Goal: Information Seeking & Learning: Learn about a topic

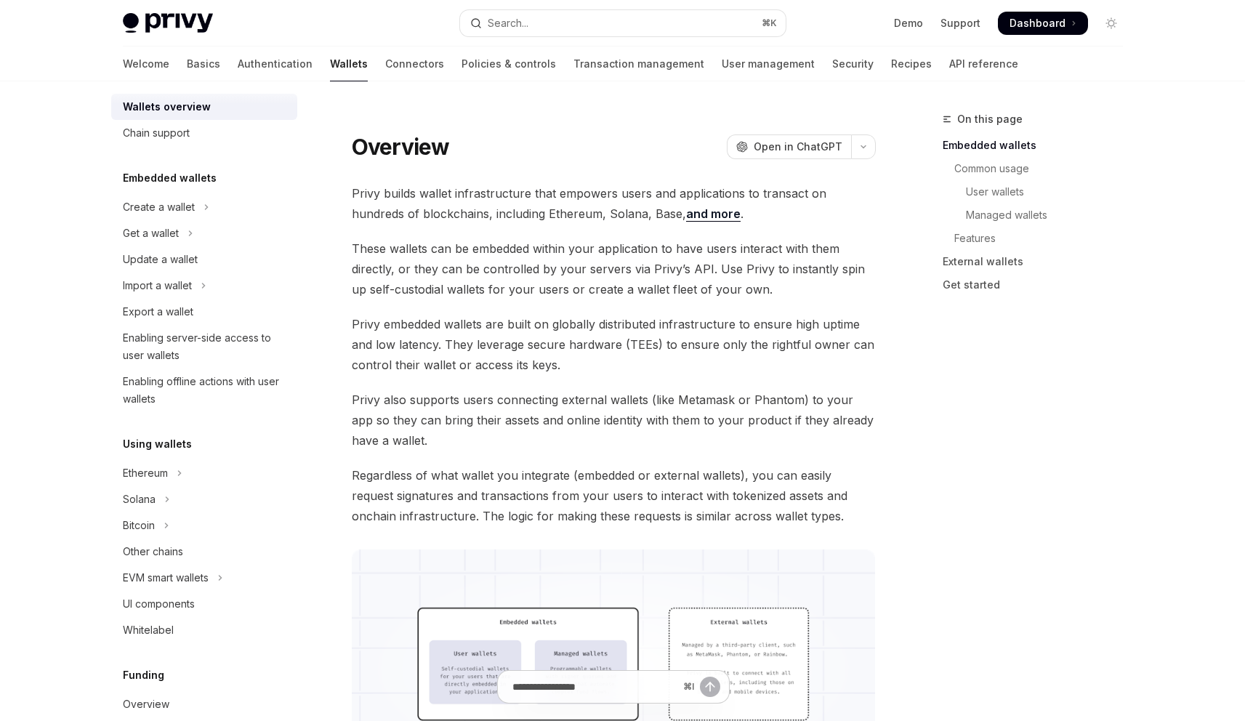
scroll to position [47, 0]
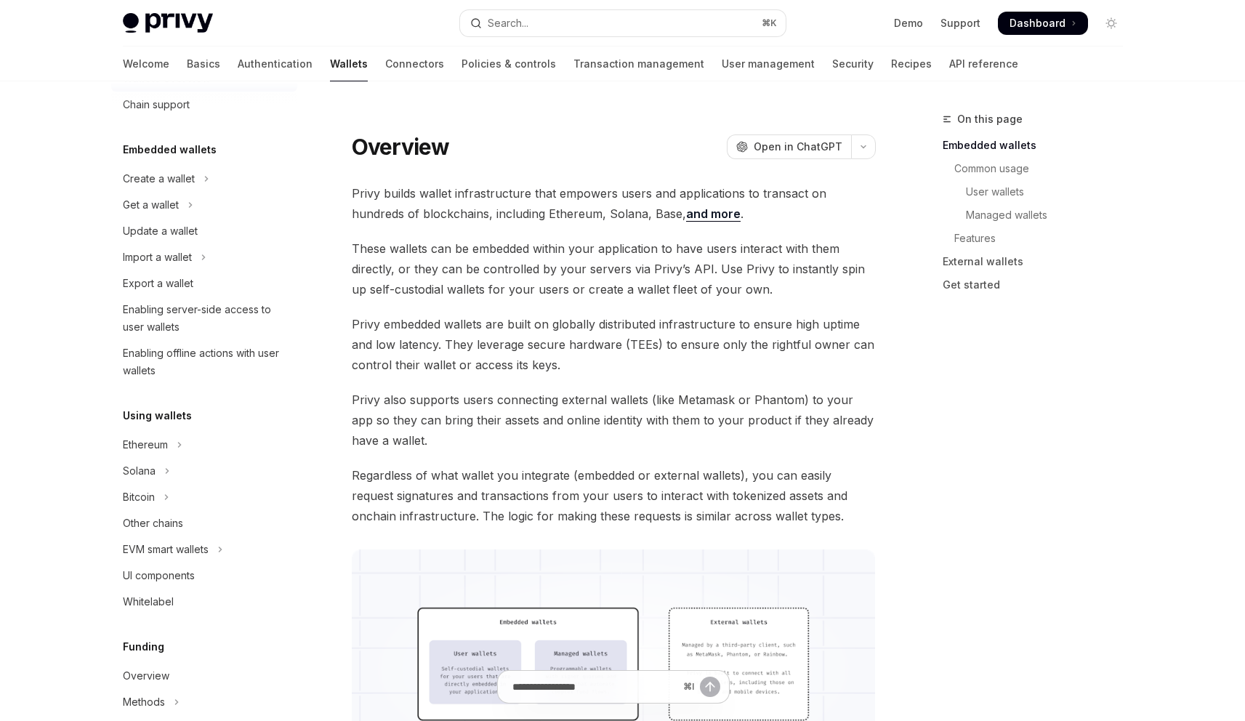
click at [330, 73] on link "Wallets" at bounding box center [349, 64] width 38 height 35
click at [330, 66] on link "Wallets" at bounding box center [349, 64] width 38 height 35
click at [385, 57] on link "Connectors" at bounding box center [414, 64] width 59 height 35
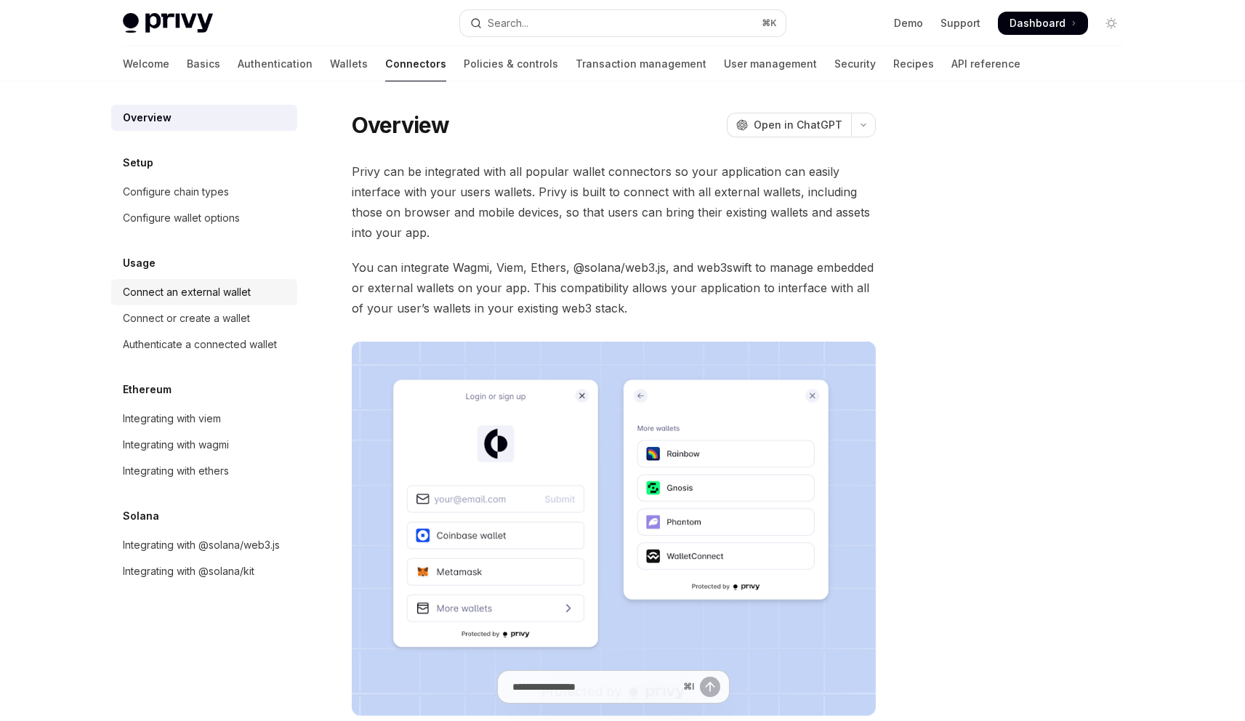
click at [196, 290] on div "Connect an external wallet" at bounding box center [187, 291] width 128 height 17
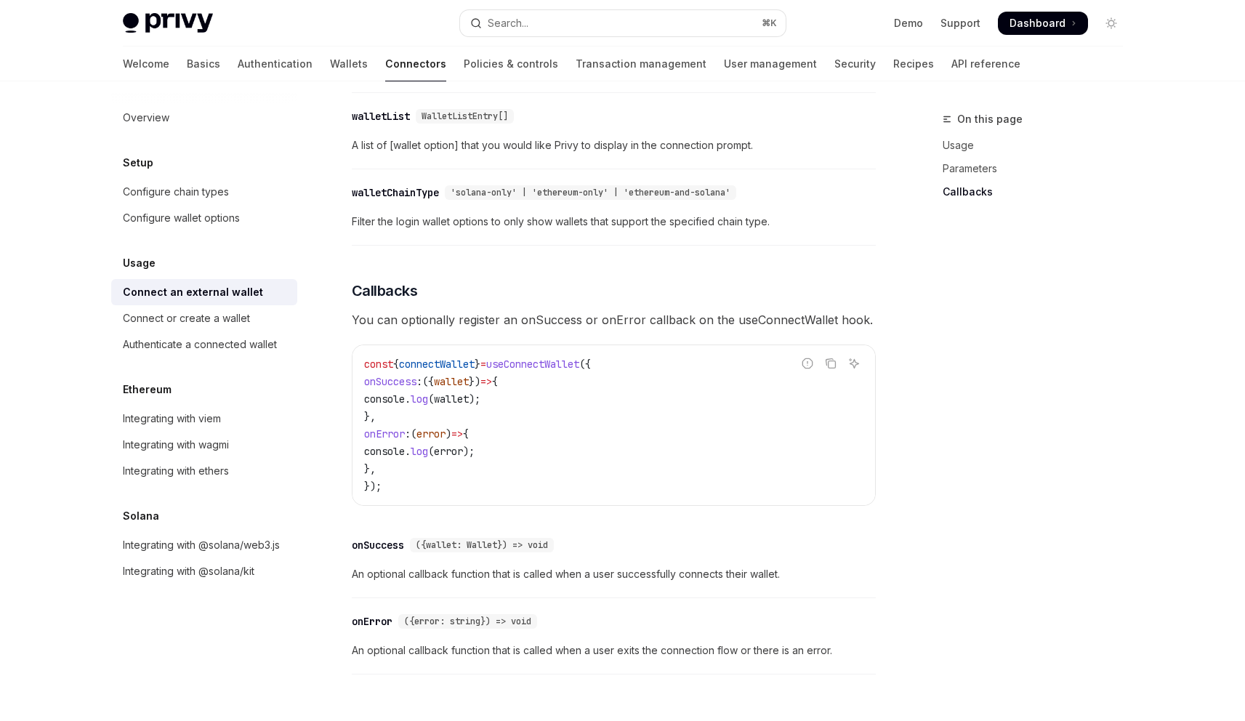
scroll to position [878, 0]
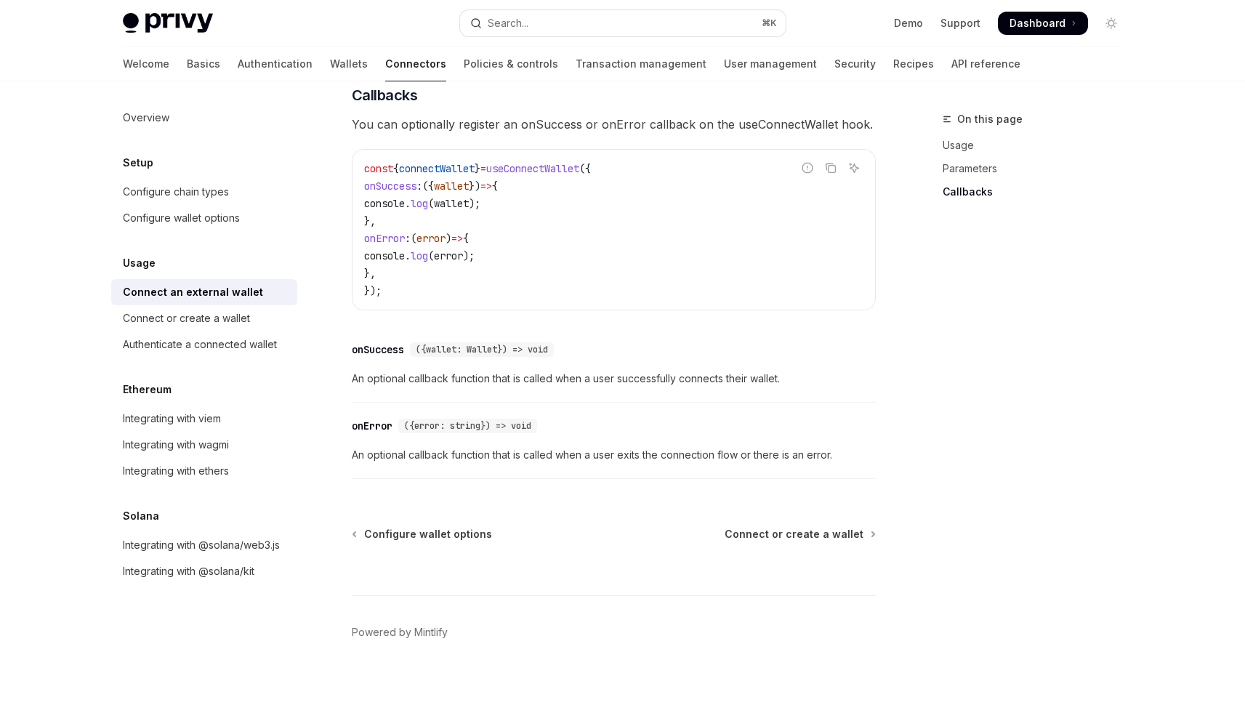
click at [251, 300] on div "Connect an external wallet" at bounding box center [193, 291] width 140 height 17
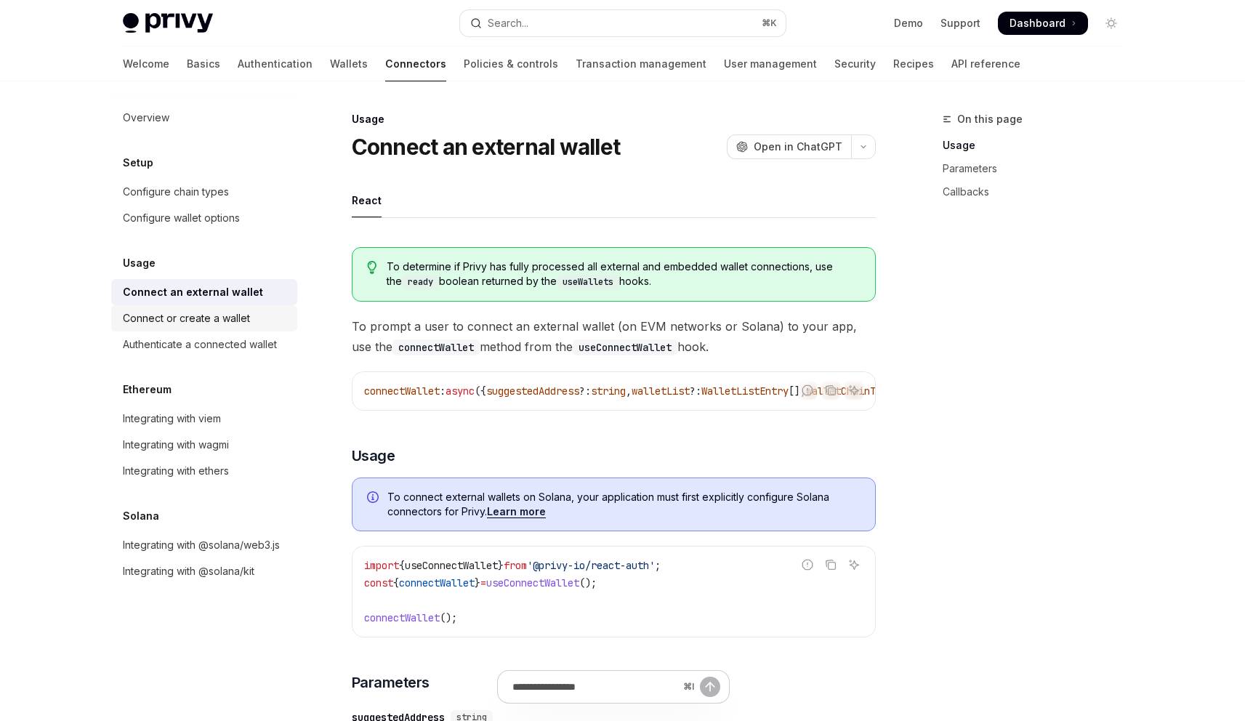
click at [230, 326] on div "Connect or create a wallet" at bounding box center [186, 318] width 127 height 17
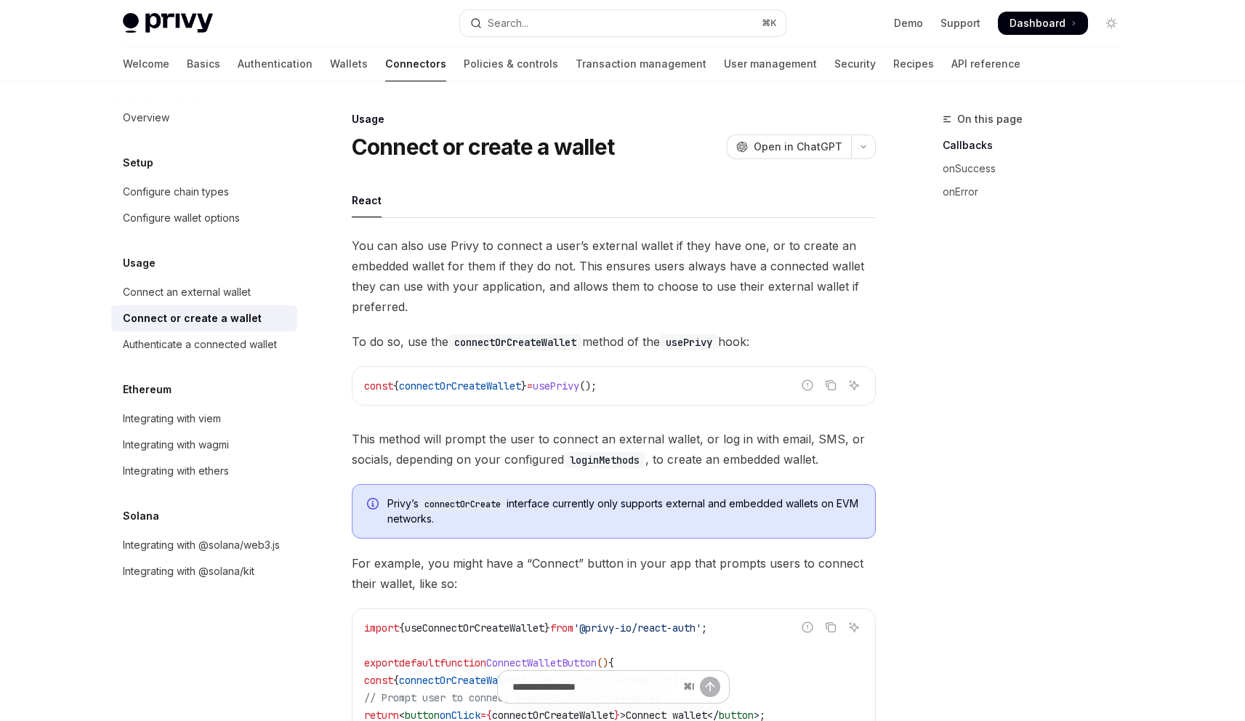
scroll to position [908, 0]
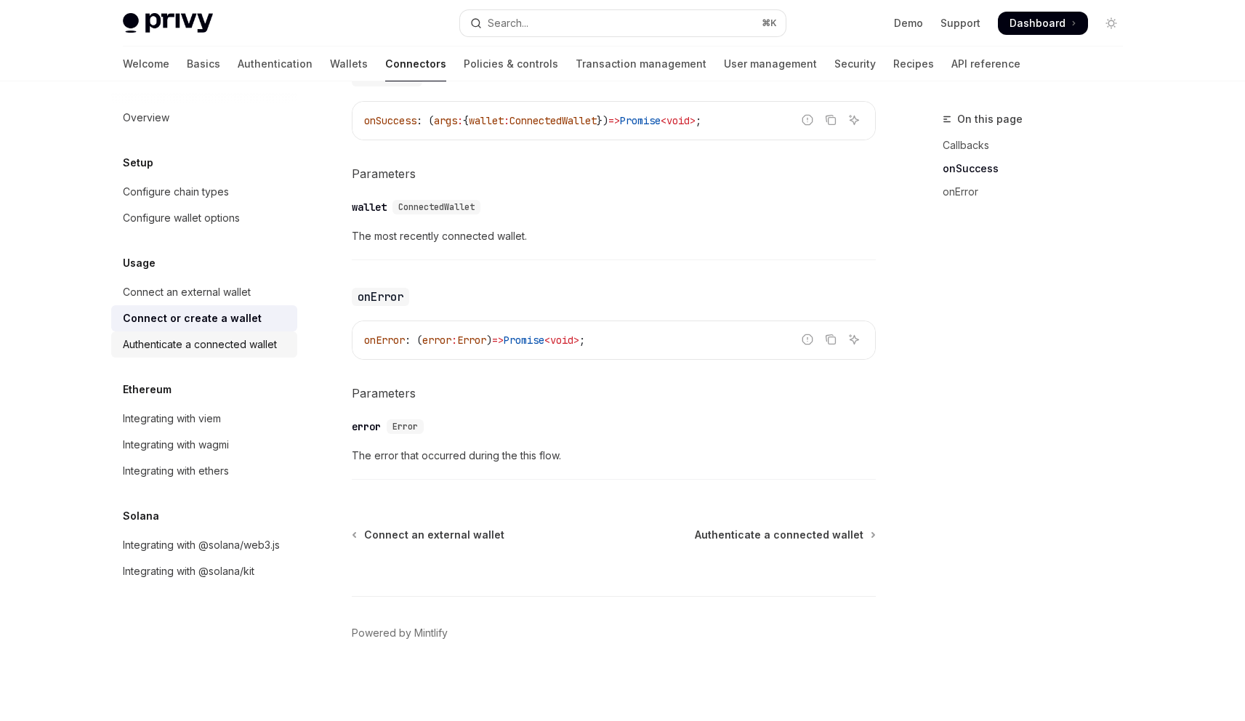
click at [203, 348] on div "Authenticate a connected wallet" at bounding box center [200, 344] width 154 height 17
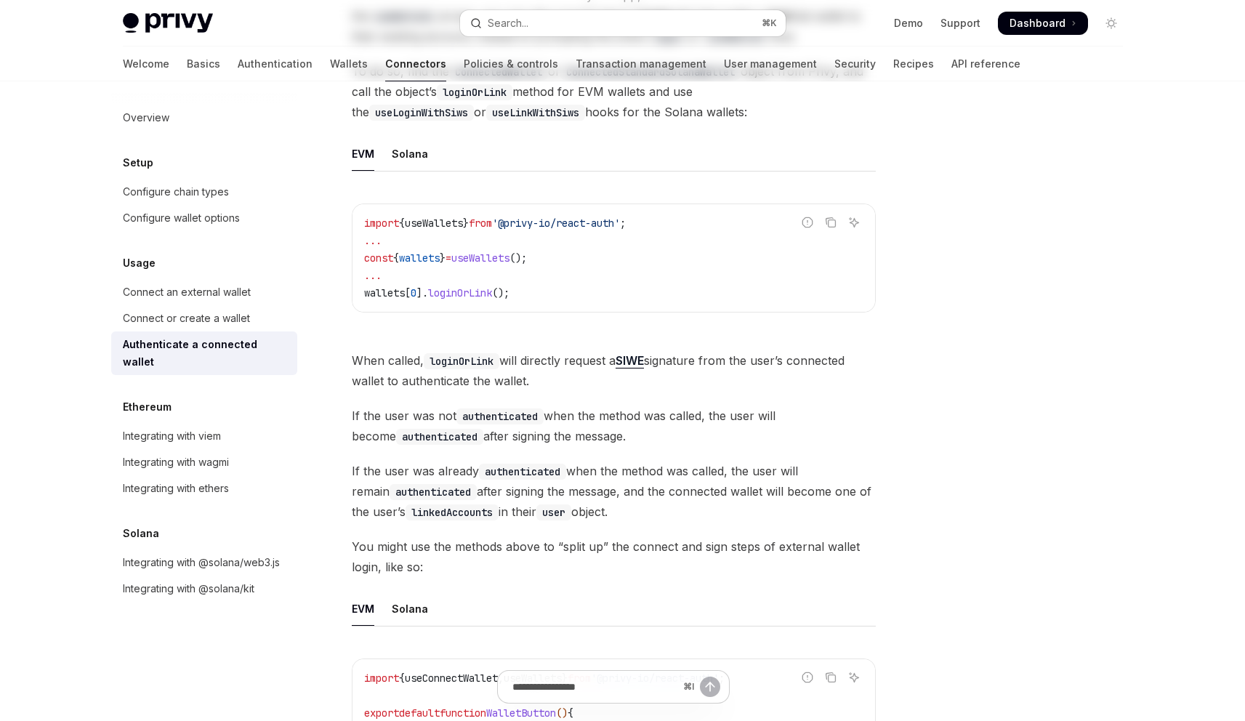
scroll to position [833, 0]
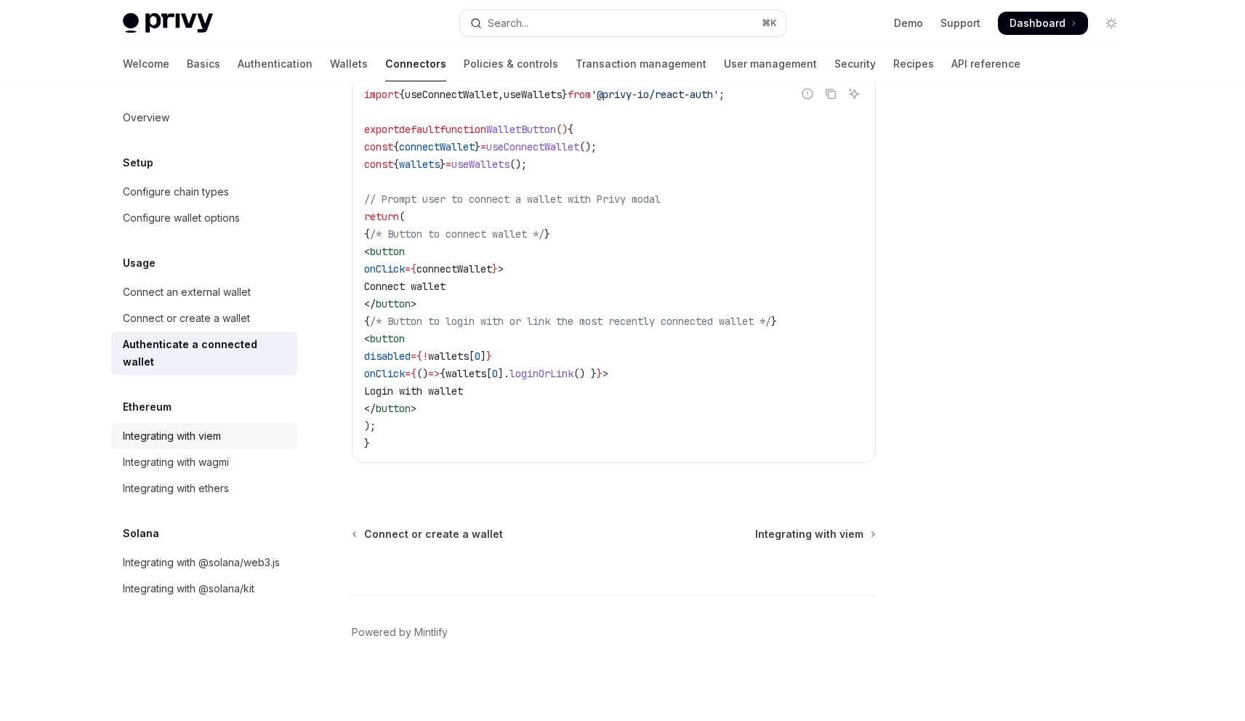
click at [217, 429] on link "Integrating with viem" at bounding box center [204, 436] width 186 height 26
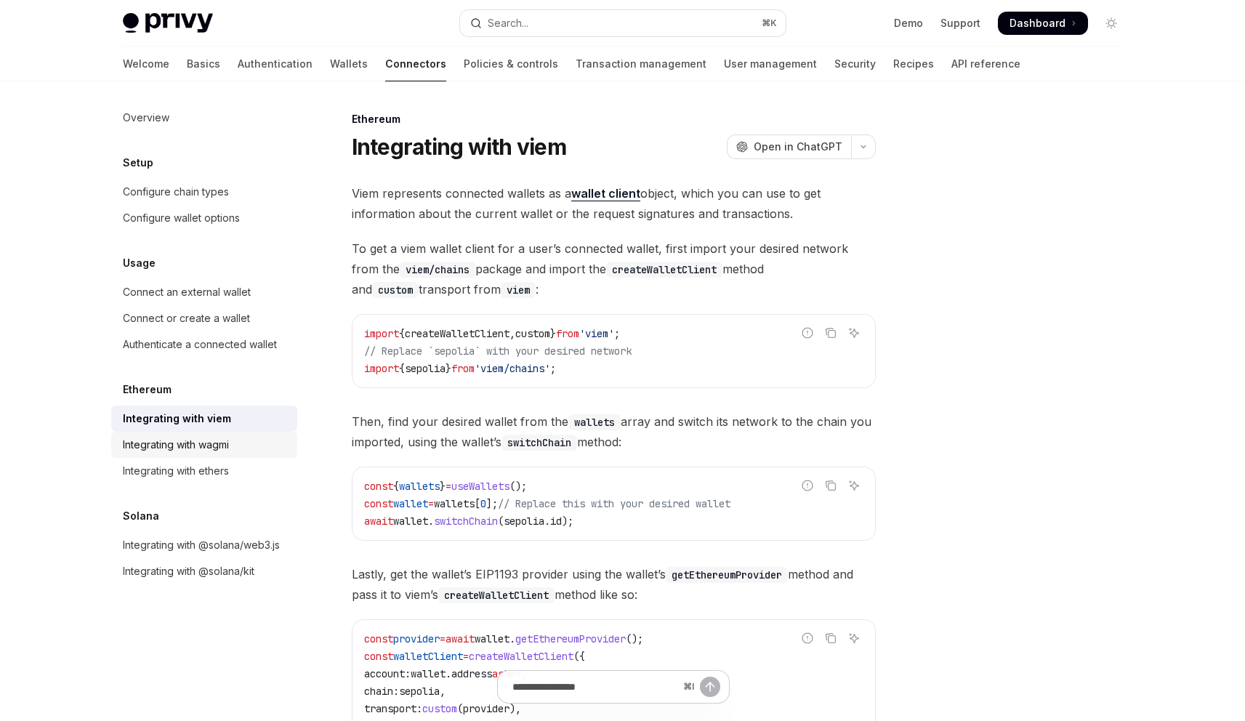
click at [214, 448] on div "Integrating with wagmi" at bounding box center [176, 444] width 106 height 17
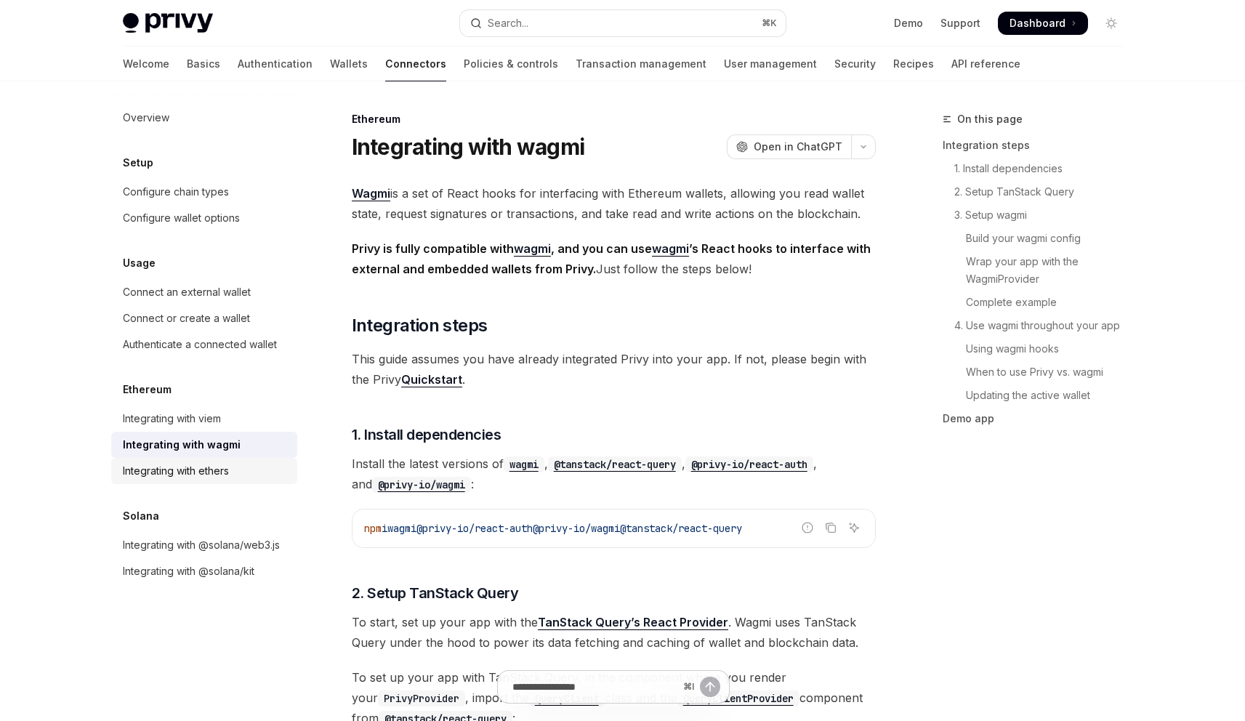
click at [212, 475] on div "Integrating with ethers" at bounding box center [176, 470] width 106 height 17
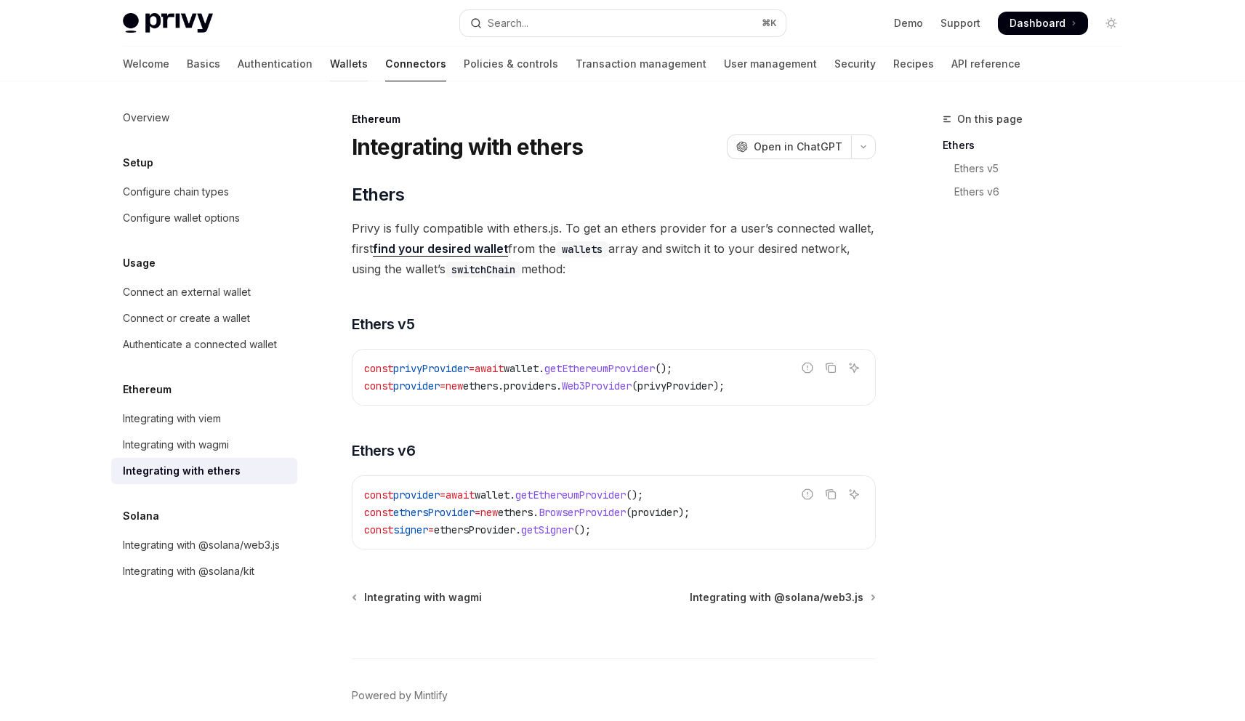
click at [330, 72] on link "Wallets" at bounding box center [349, 64] width 38 height 35
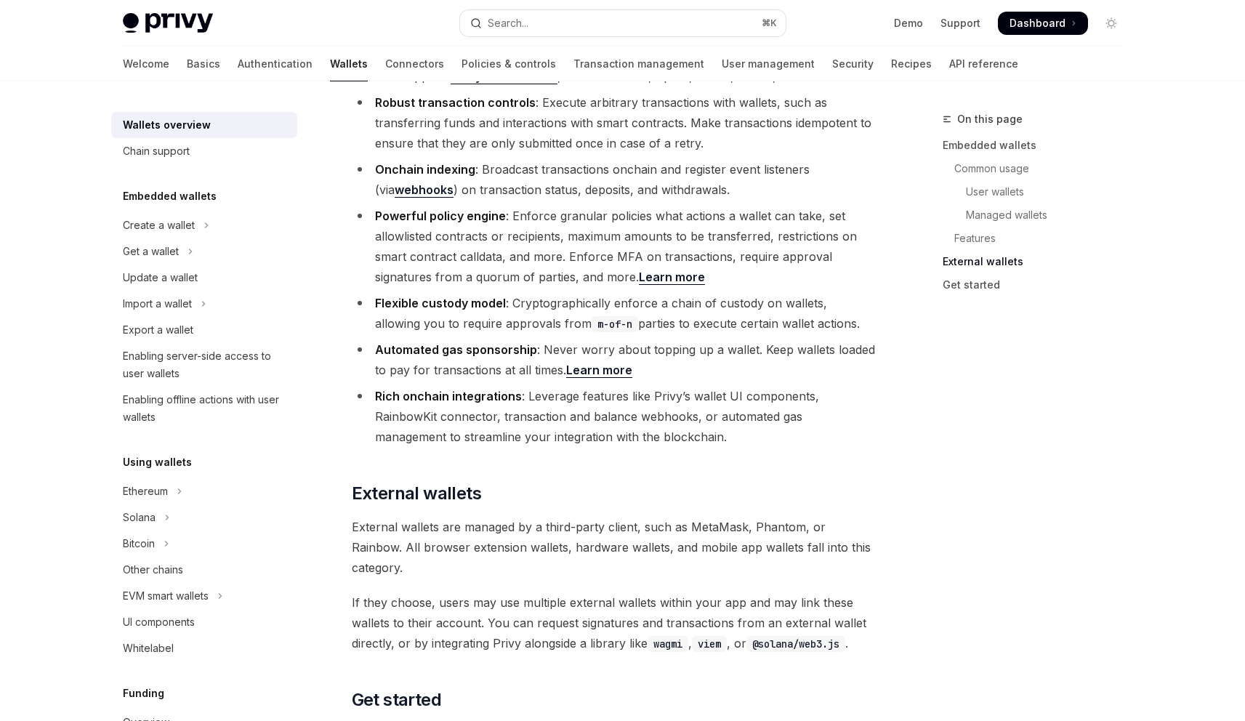
scroll to position [2191, 0]
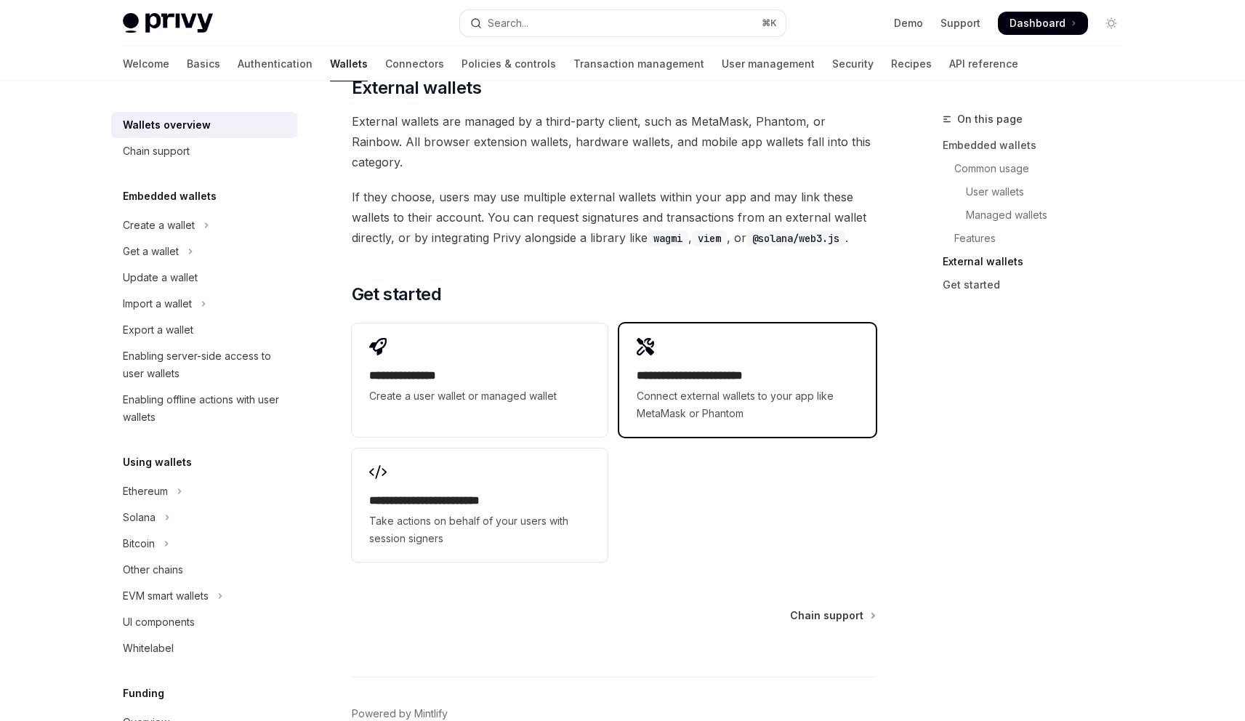
click at [751, 387] on span "Connect external wallets to your app like MetaMask or Phantom" at bounding box center [747, 404] width 221 height 35
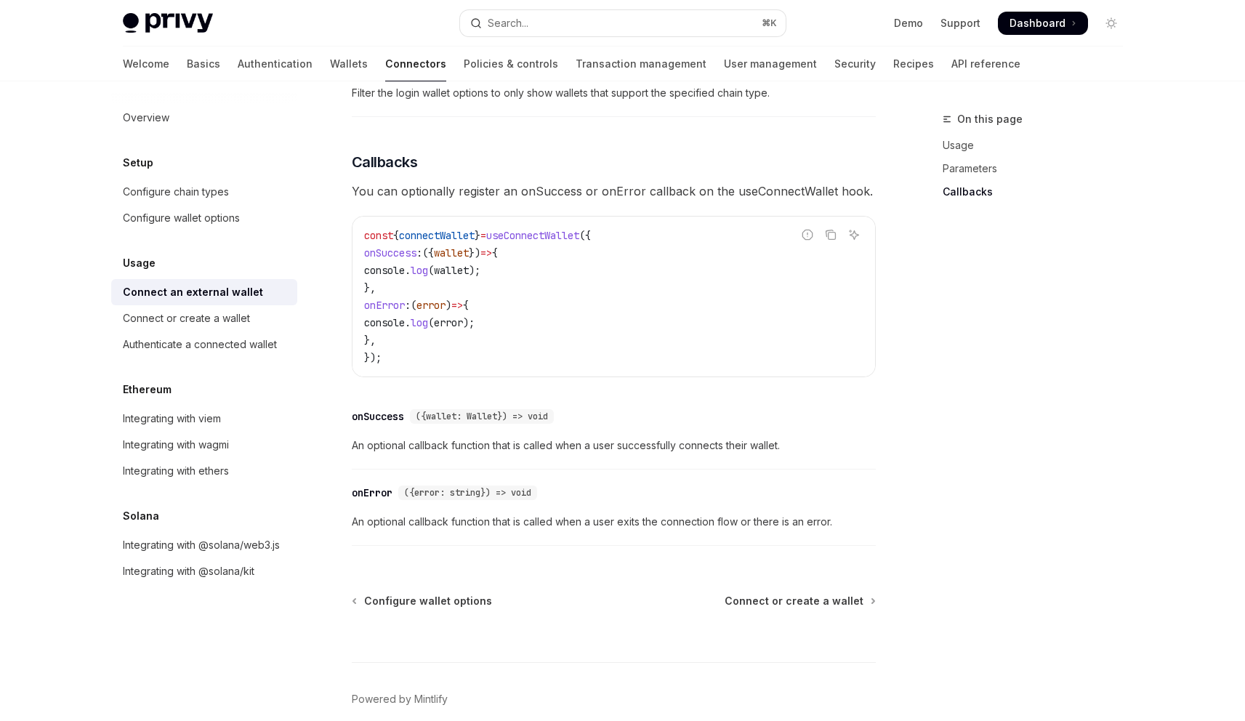
scroll to position [547, 0]
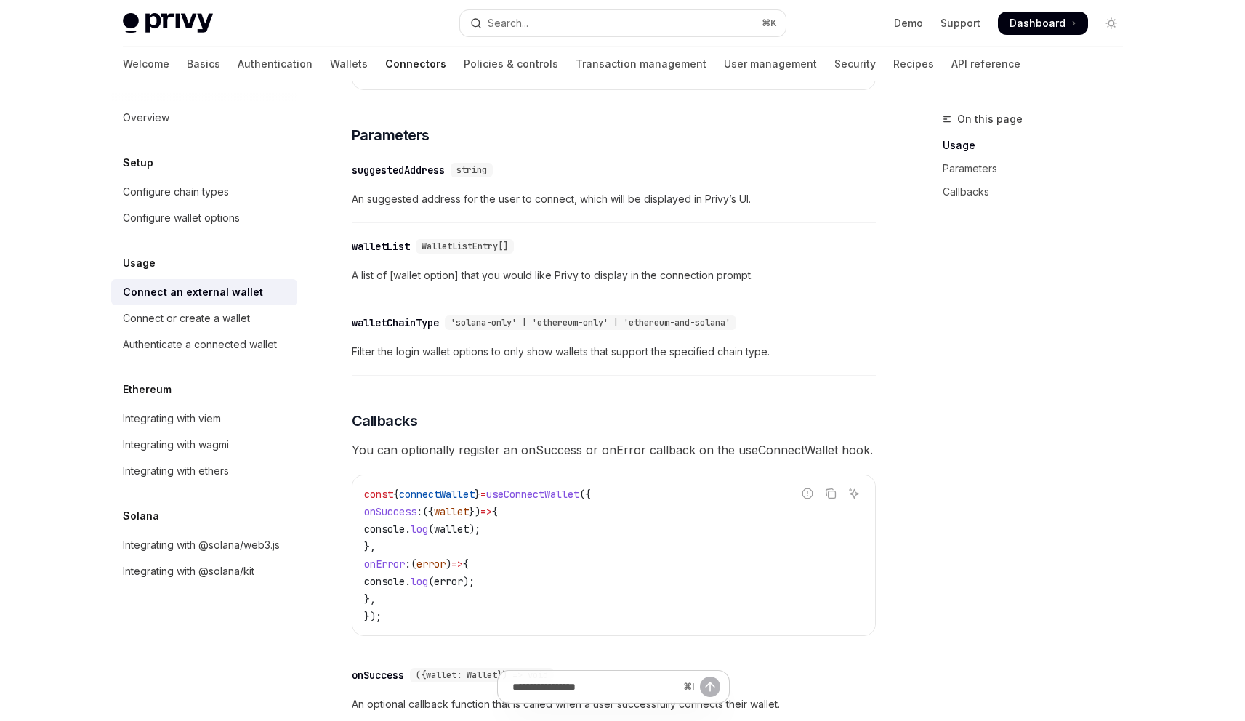
click at [359, 254] on div "walletList" at bounding box center [381, 246] width 58 height 15
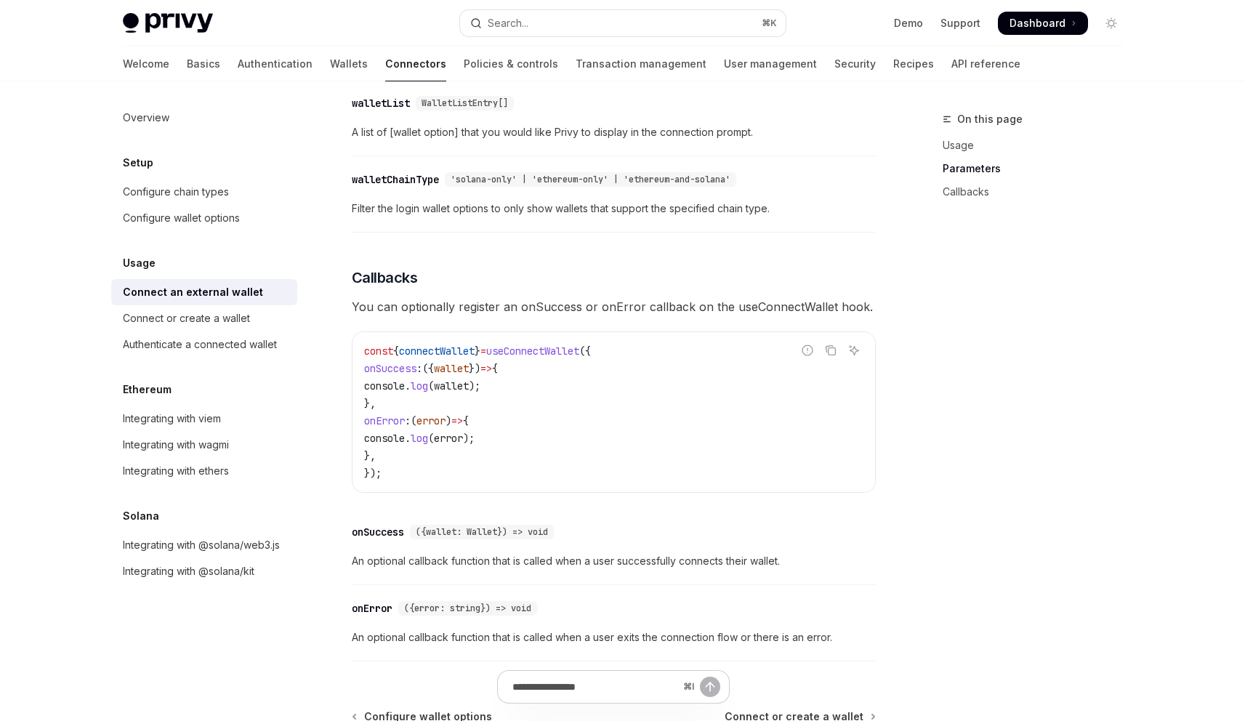
scroll to position [694, 0]
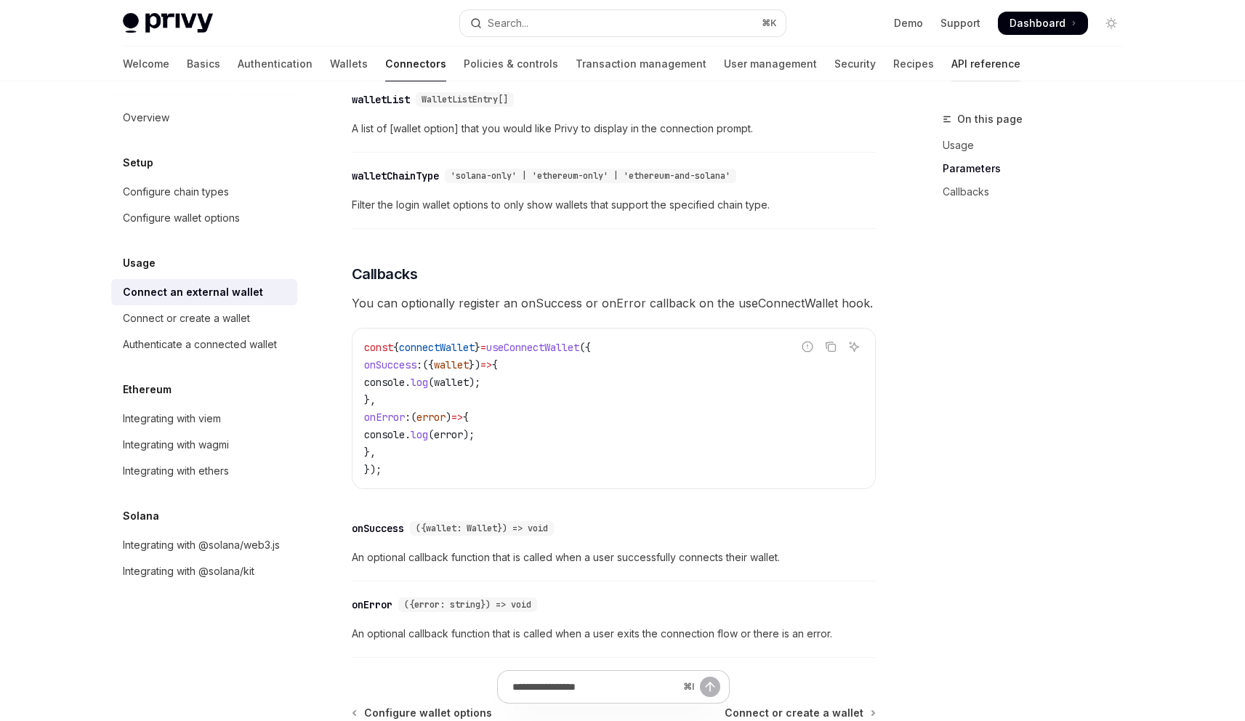
click at [951, 69] on link "API reference" at bounding box center [985, 64] width 69 height 35
type textarea "*"
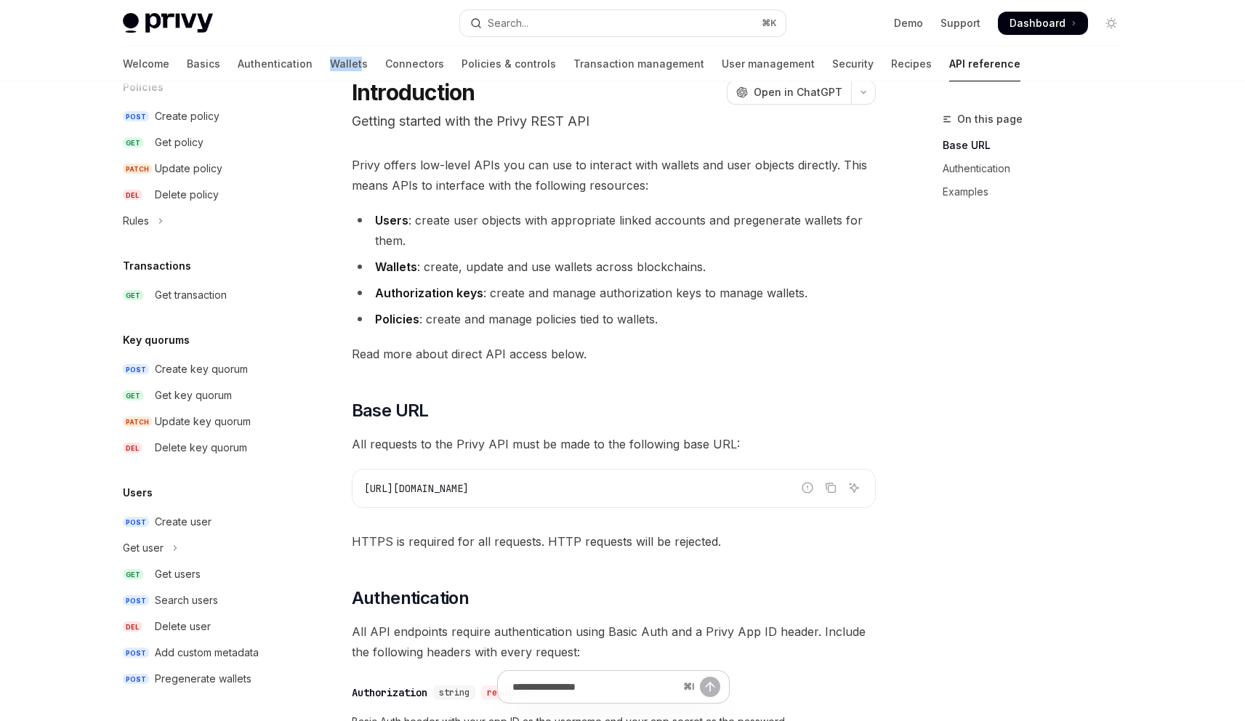
scroll to position [63, 0]
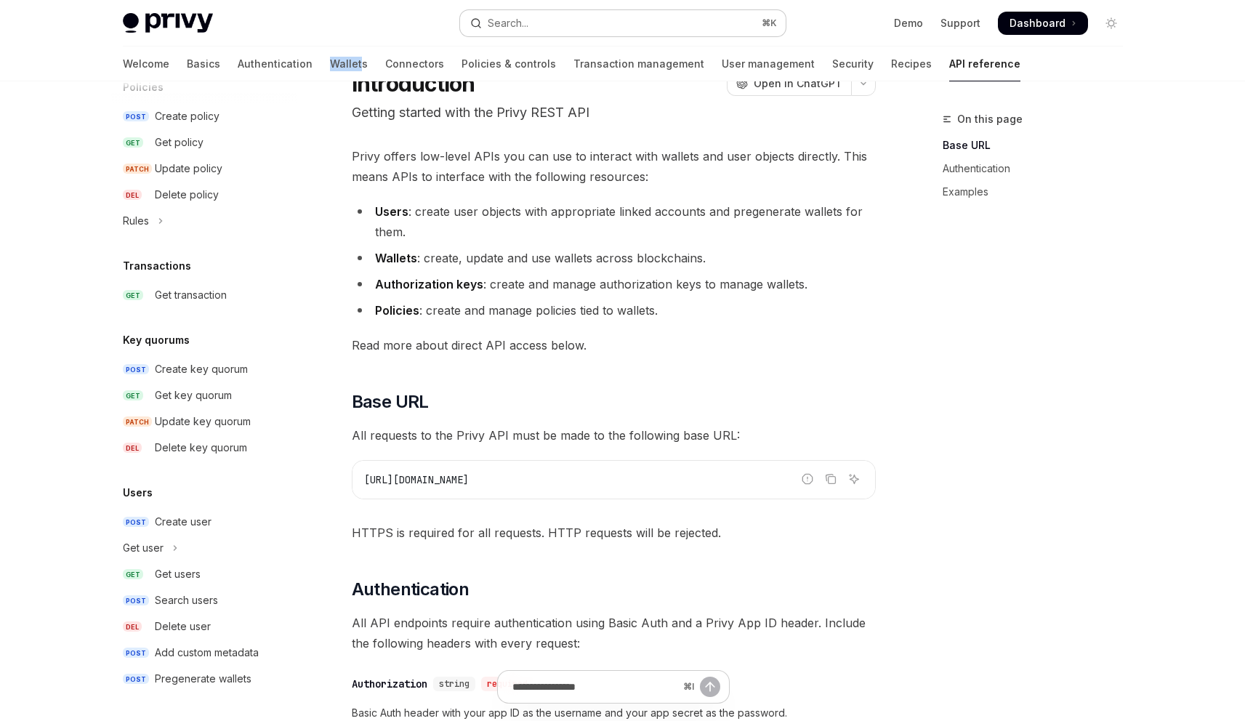
click at [613, 10] on button "Search... ⌘ K" at bounding box center [623, 23] width 326 height 26
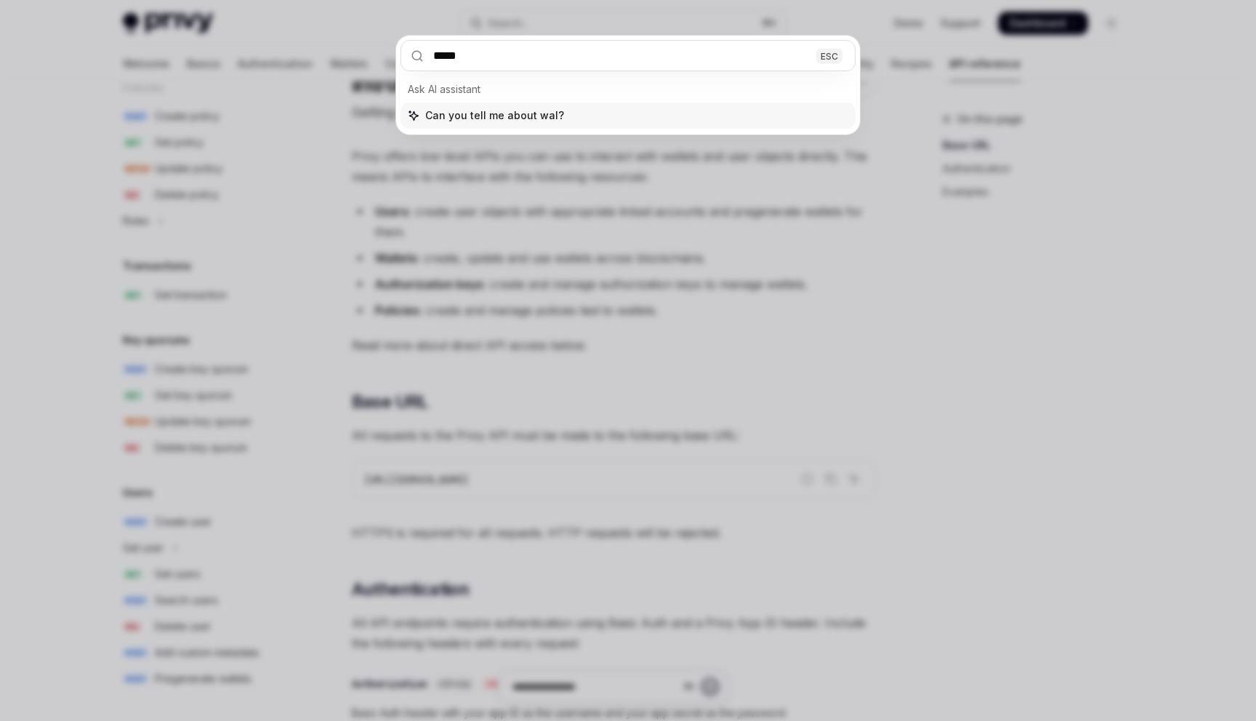
type input "******"
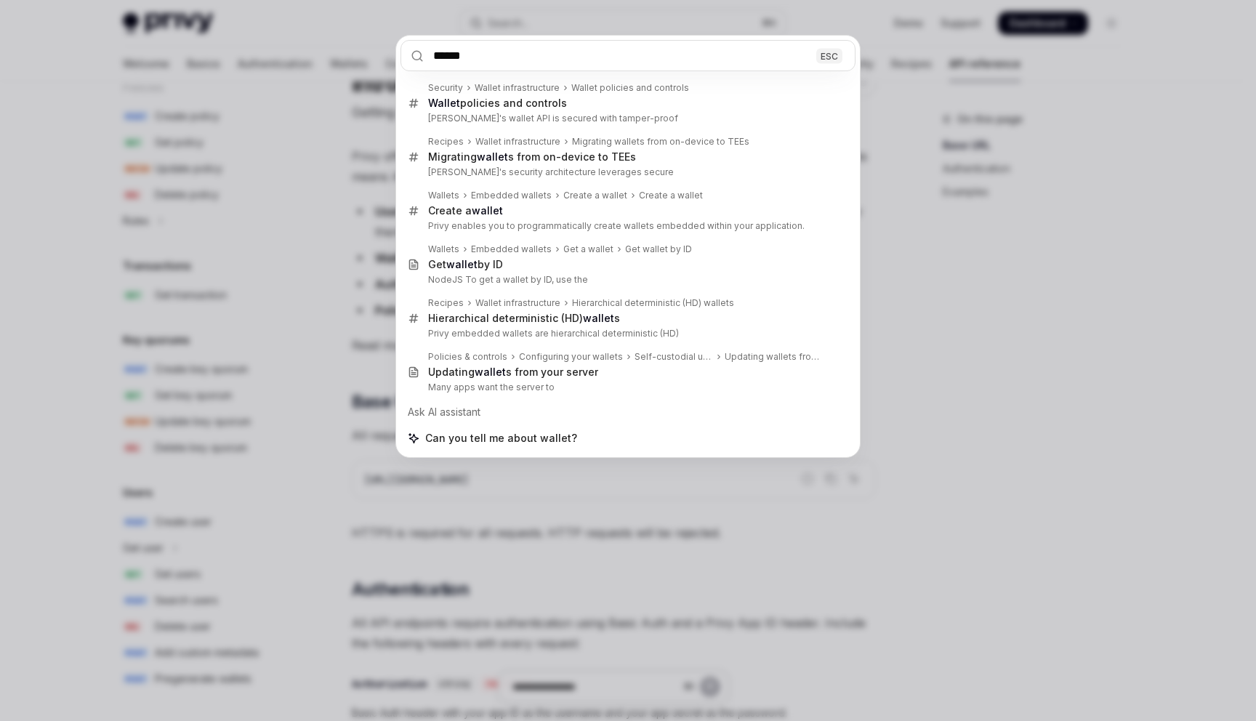
click at [440, 565] on div "****** ESC Security Wallet infrastructure Wallet policies and controls Wallet p…" at bounding box center [628, 360] width 1256 height 721
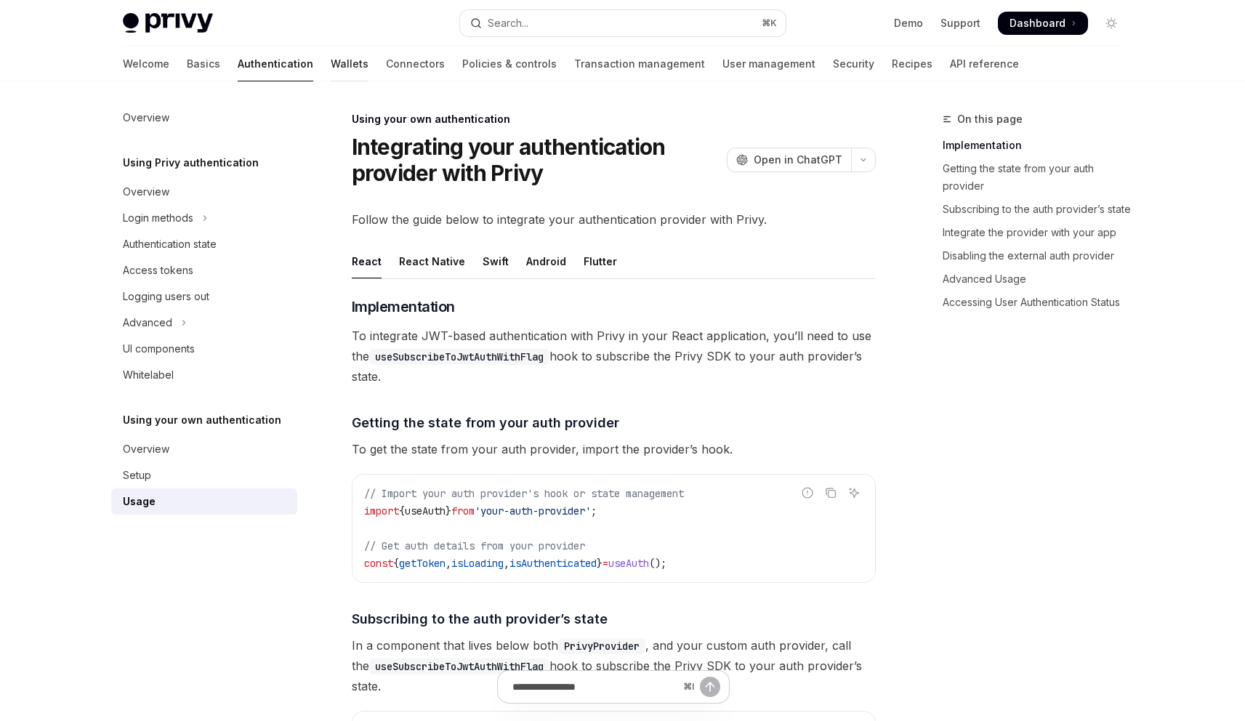
click at [331, 68] on link "Wallets" at bounding box center [350, 64] width 38 height 35
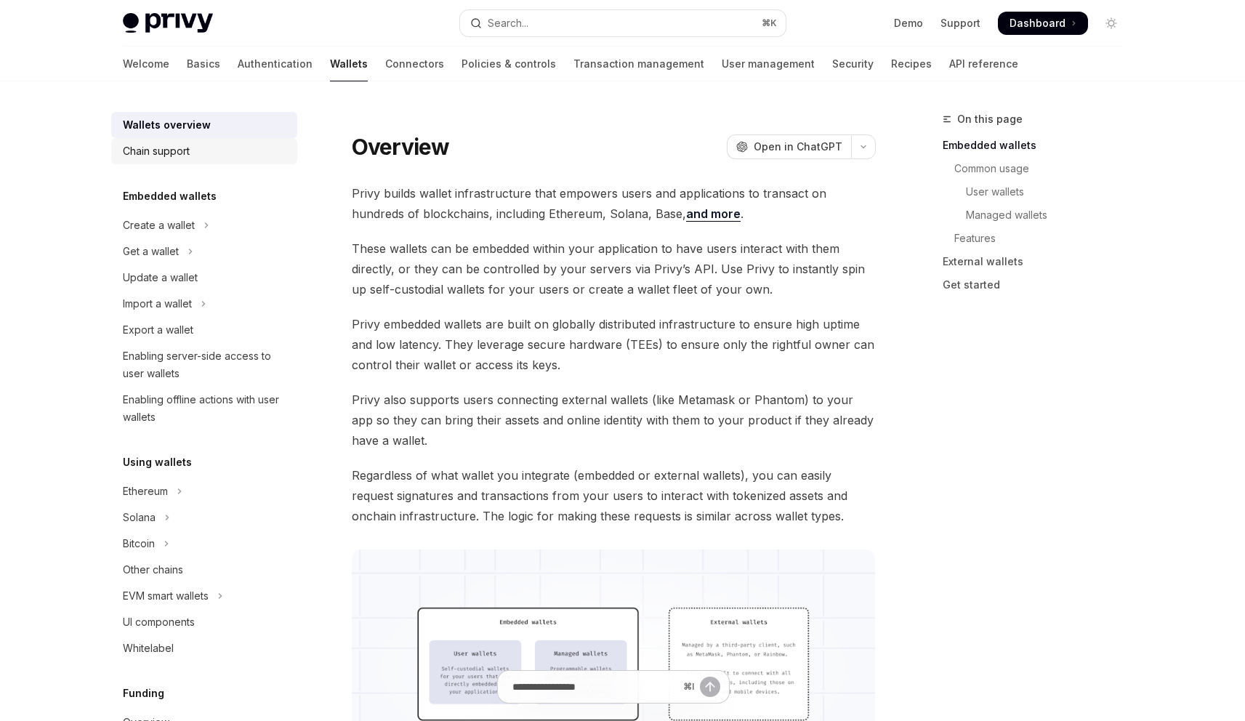
click at [137, 163] on link "Chain support" at bounding box center [204, 151] width 186 height 26
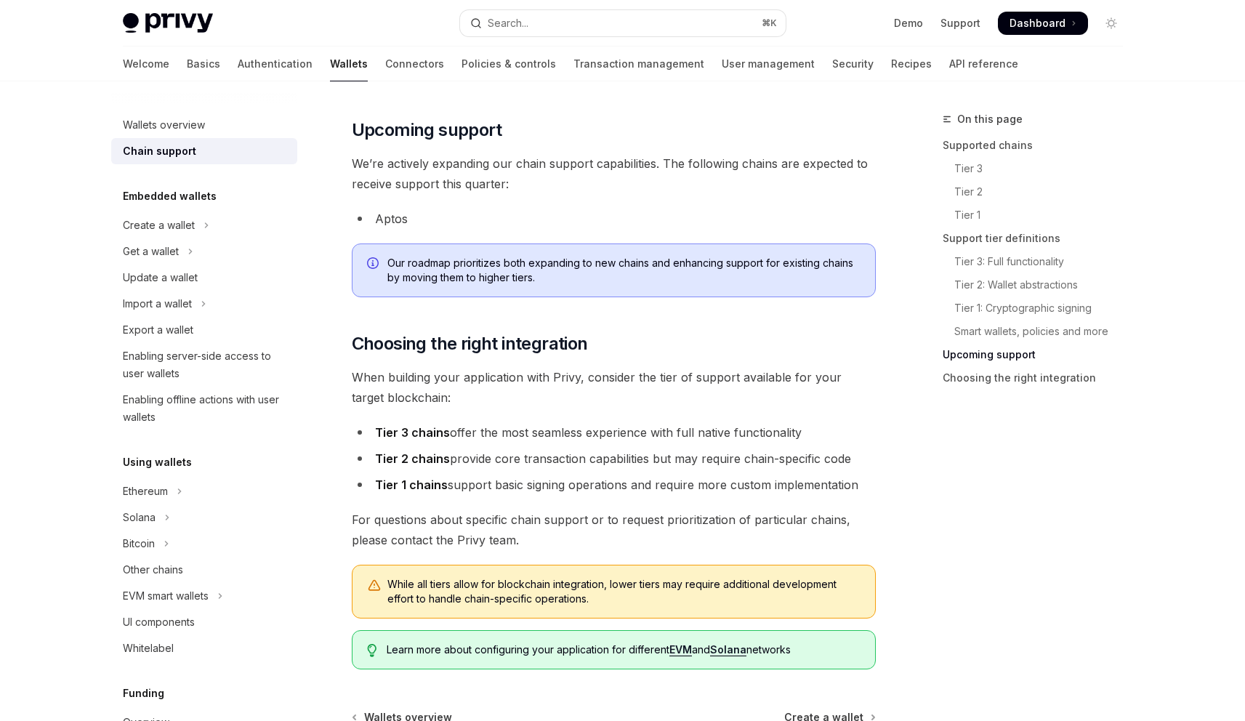
scroll to position [1765, 0]
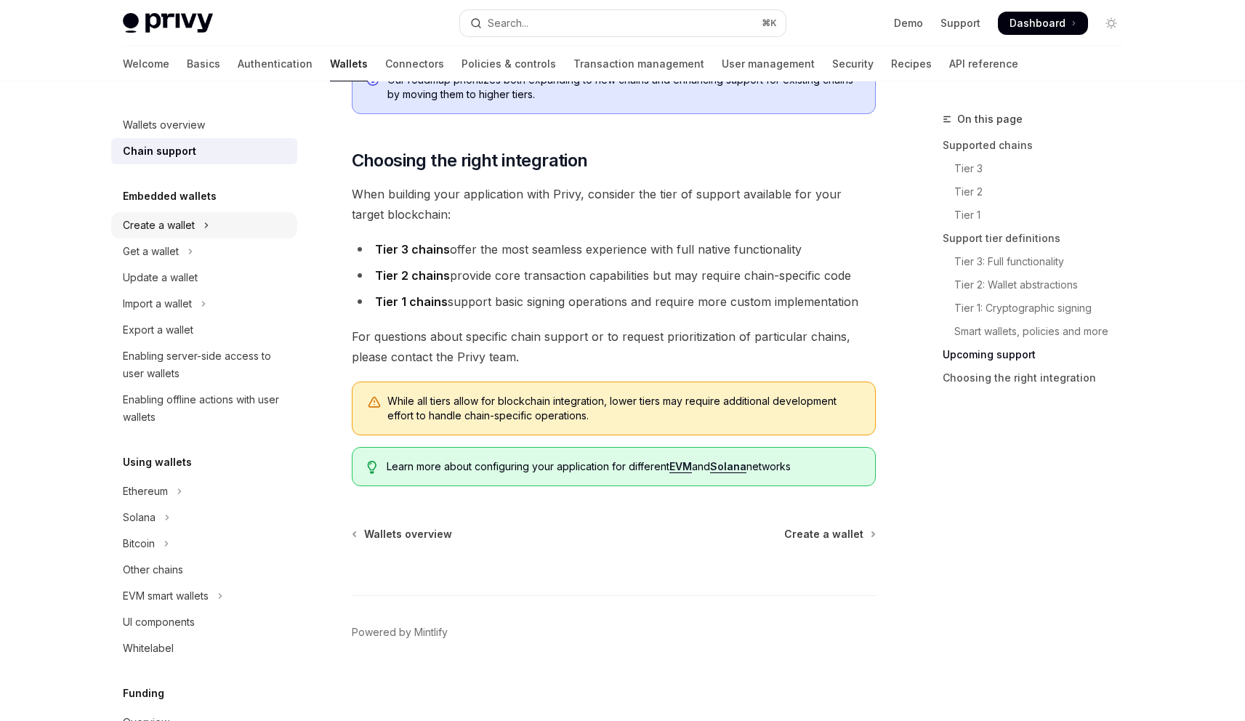
click at [193, 231] on div "Create a wallet" at bounding box center [159, 225] width 72 height 17
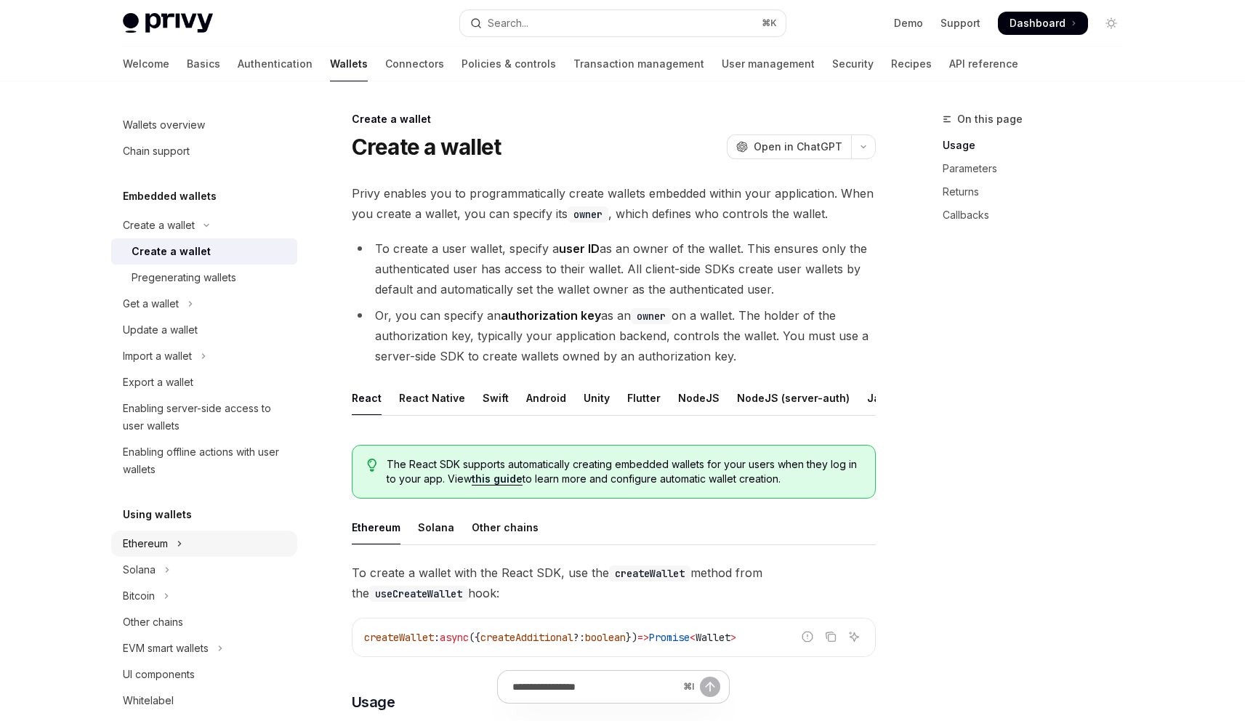
click at [214, 538] on button "Ethereum" at bounding box center [204, 543] width 186 height 26
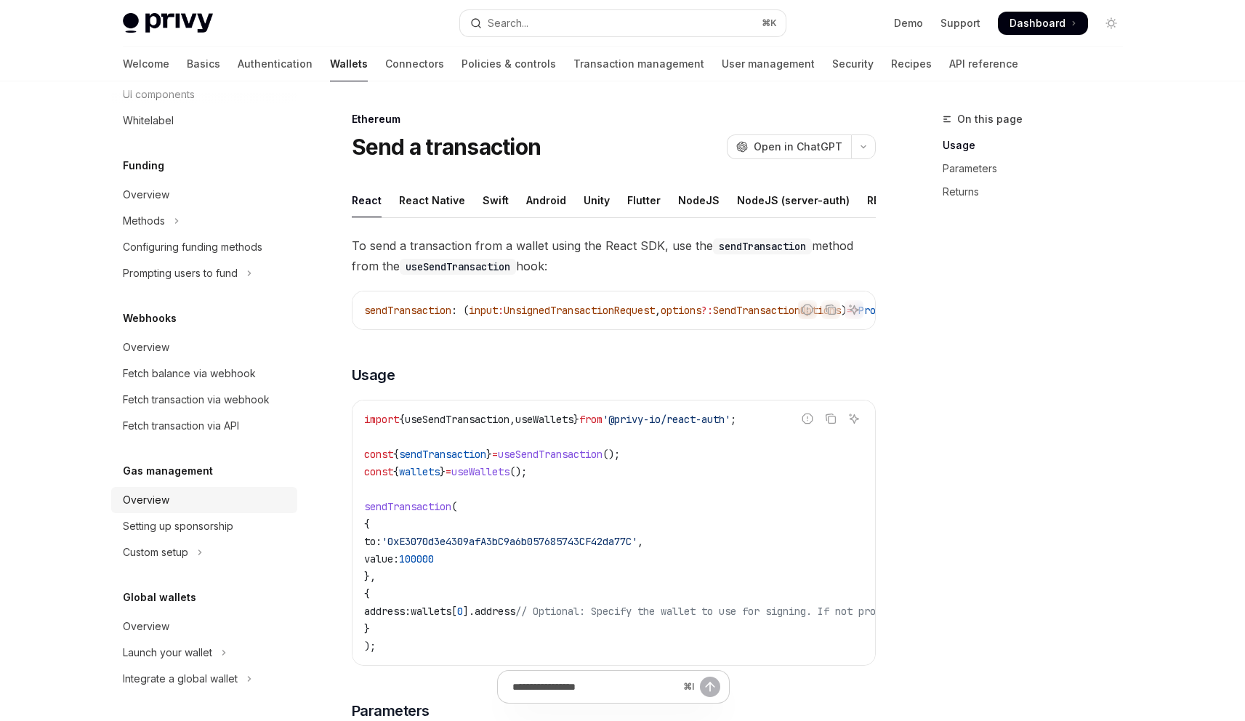
scroll to position [833, 0]
click at [385, 75] on link "Connectors" at bounding box center [414, 64] width 59 height 35
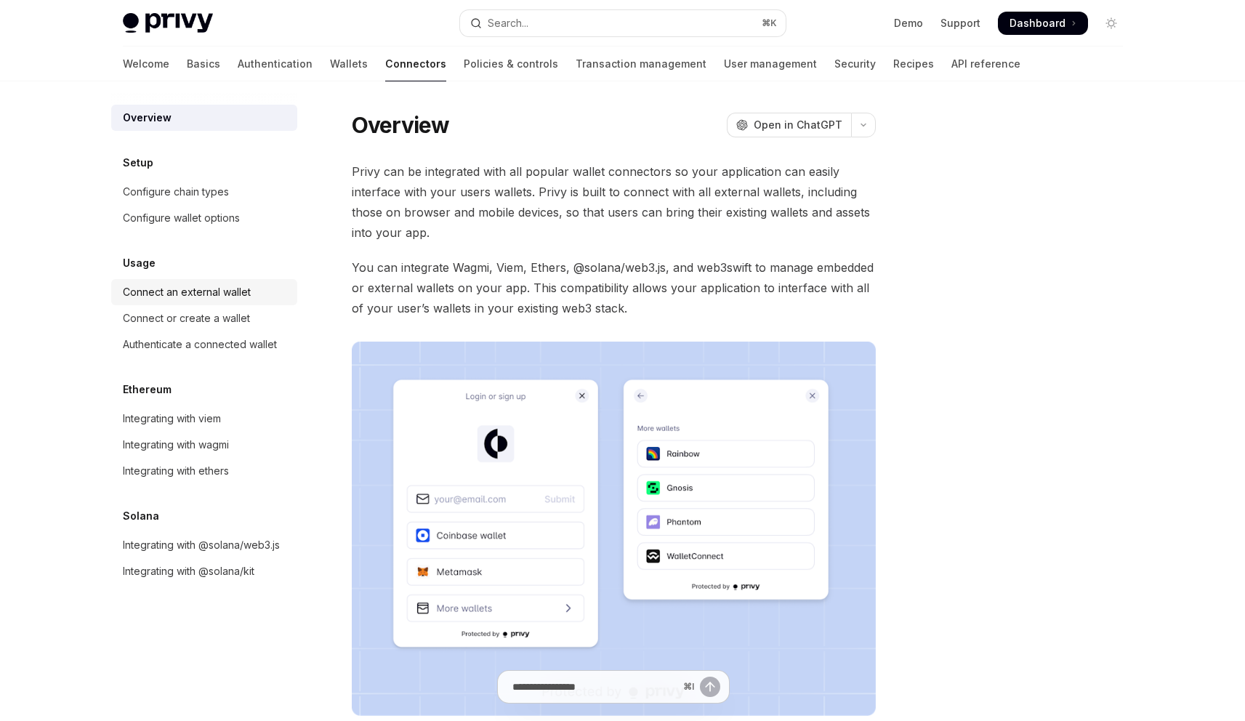
click at [207, 302] on link "Connect an external wallet" at bounding box center [204, 292] width 186 height 26
type textarea "*"
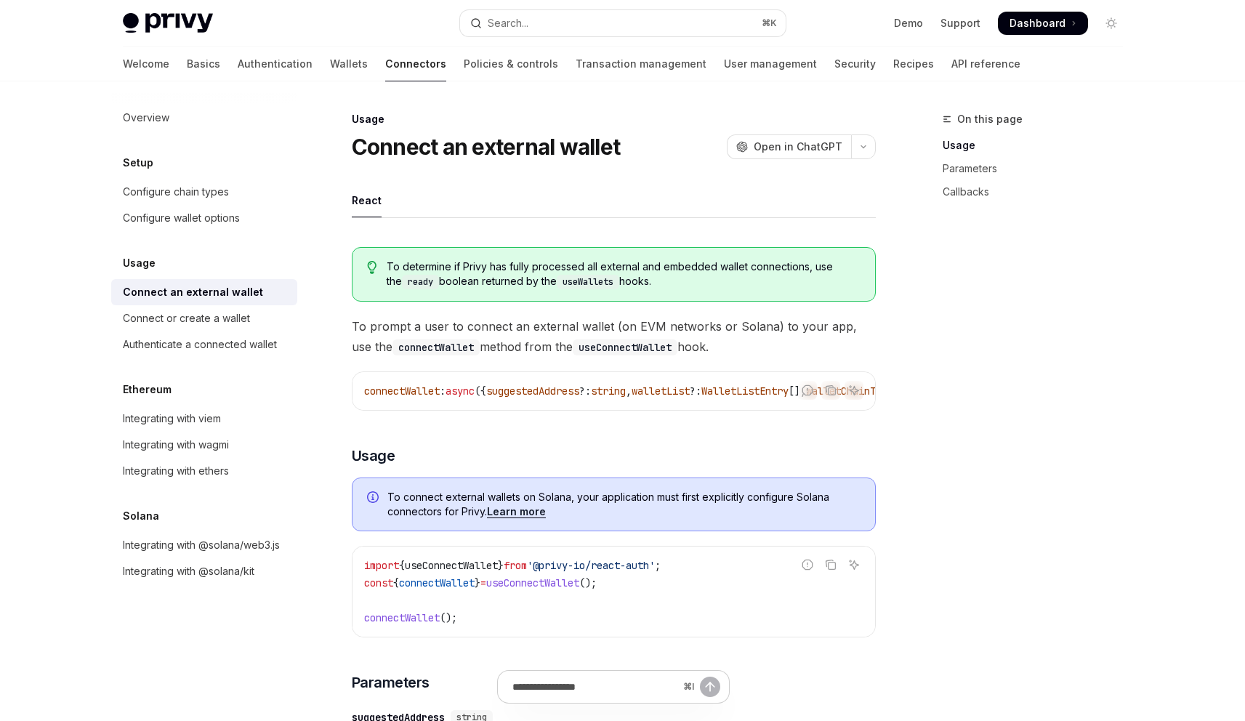
click at [559, 190] on ul "React" at bounding box center [614, 200] width 524 height 35
